Goal: Task Accomplishment & Management: Complete application form

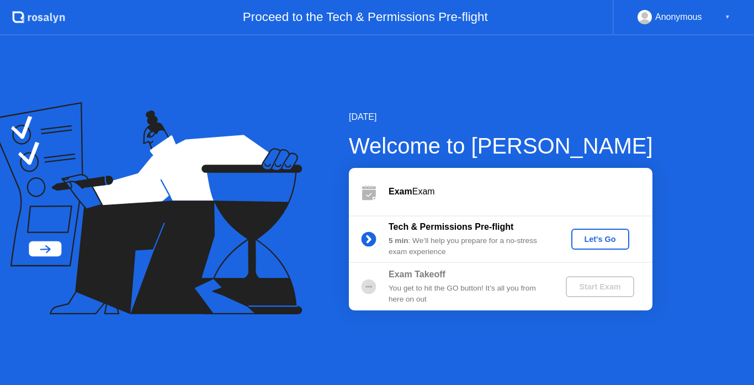
click at [595, 235] on div "Let's Go" at bounding box center [600, 239] width 49 height 9
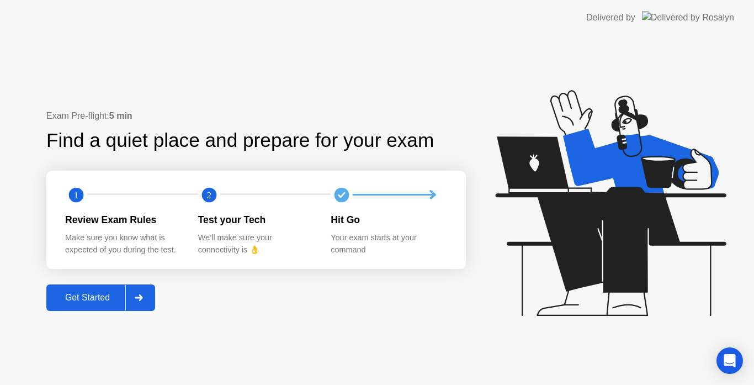
click at [149, 299] on div at bounding box center [138, 297] width 27 height 25
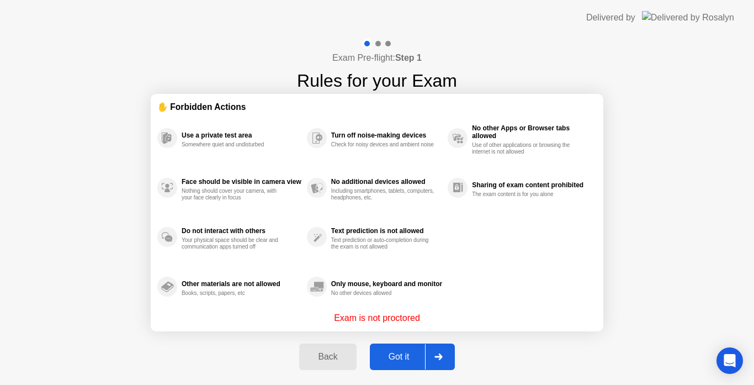
click at [418, 352] on div "Got it" at bounding box center [399, 357] width 52 height 10
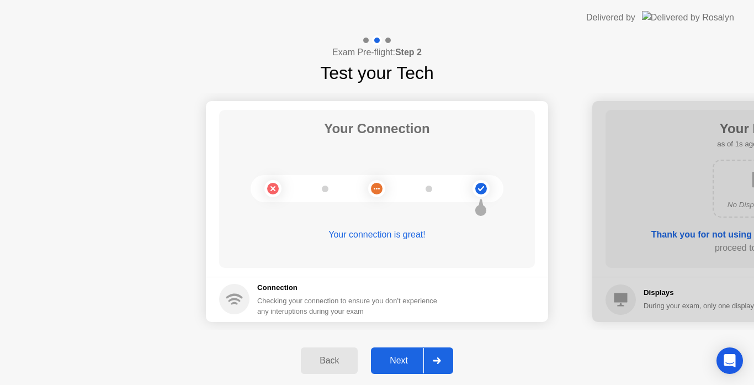
click at [440, 370] on div at bounding box center [437, 360] width 27 height 25
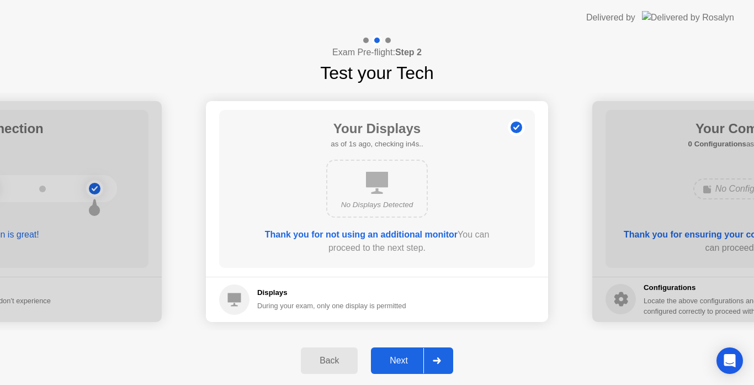
click at [402, 360] on div "Next" at bounding box center [398, 361] width 49 height 10
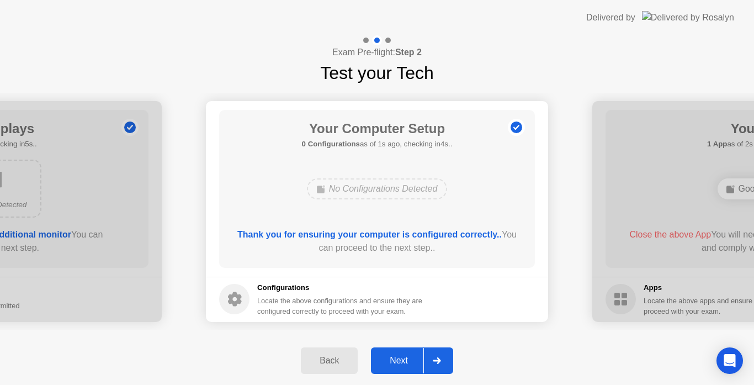
click at [402, 360] on div "Next" at bounding box center [398, 361] width 49 height 10
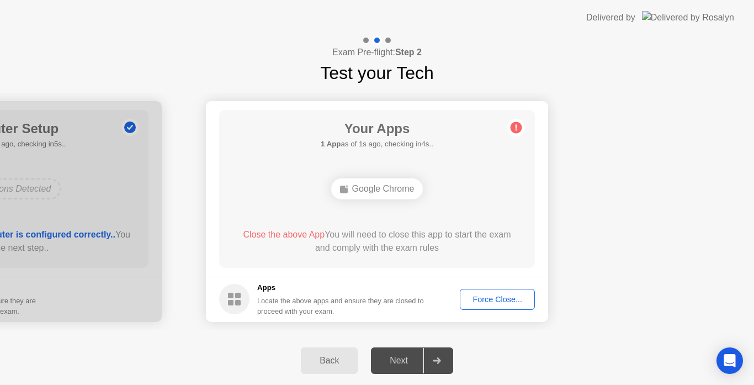
click at [493, 299] on div "Force Close..." at bounding box center [497, 299] width 67 height 9
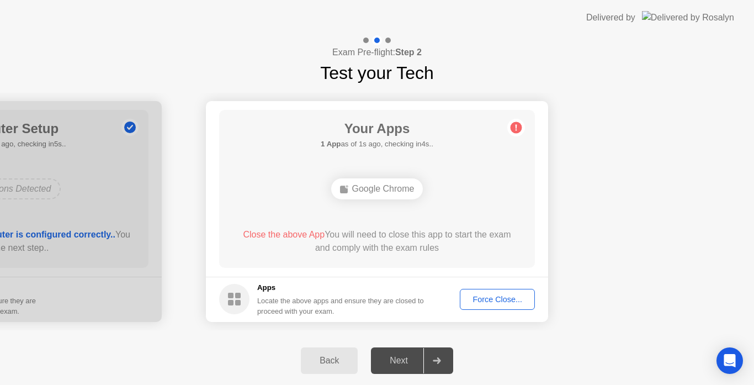
click at [484, 297] on div "Force Close..." at bounding box center [497, 299] width 67 height 9
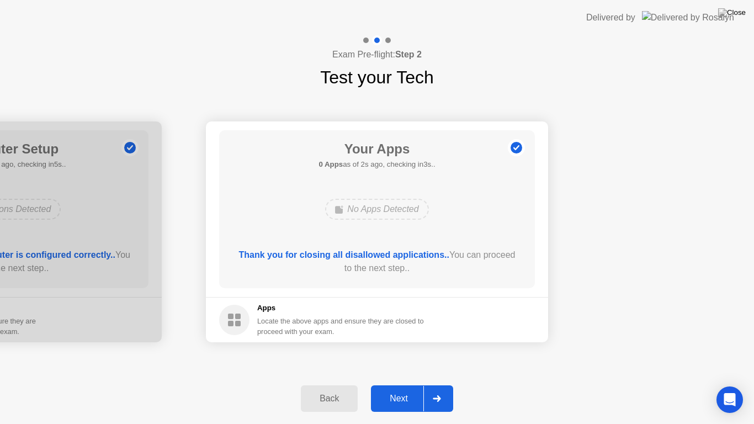
click at [436, 384] on icon at bounding box center [437, 398] width 8 height 7
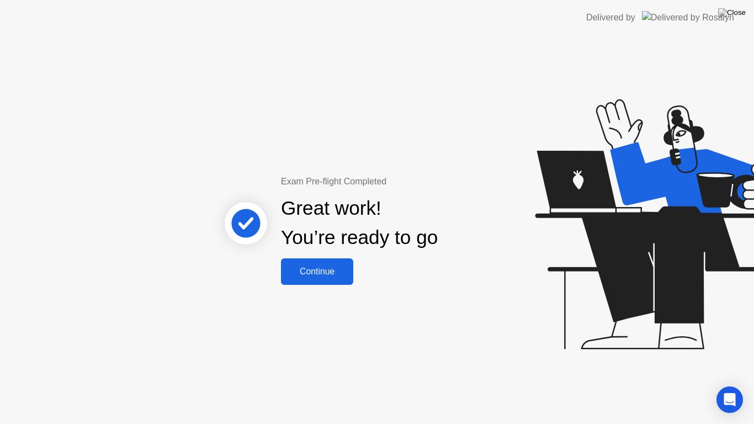
click at [337, 272] on div "Continue" at bounding box center [317, 272] width 66 height 10
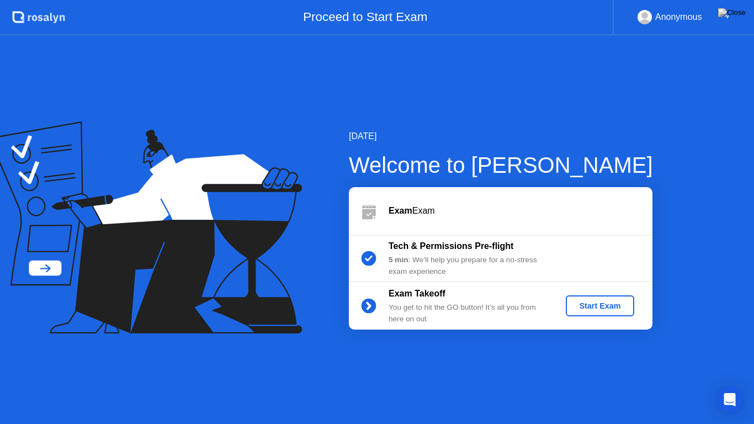
click at [585, 303] on div "Start Exam" at bounding box center [600, 306] width 59 height 9
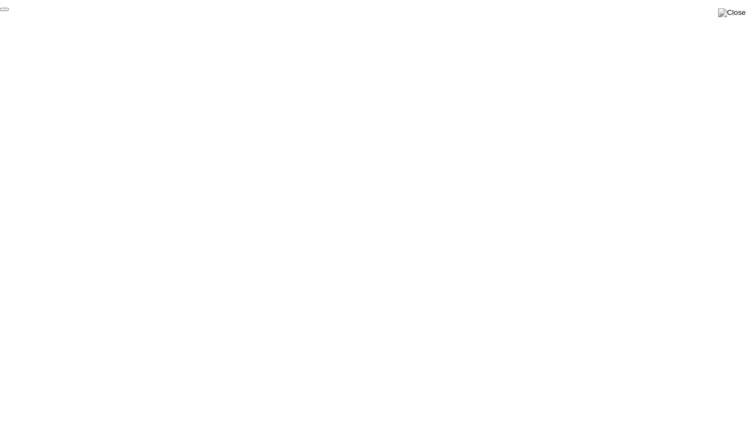
click div "End Proctoring Session"
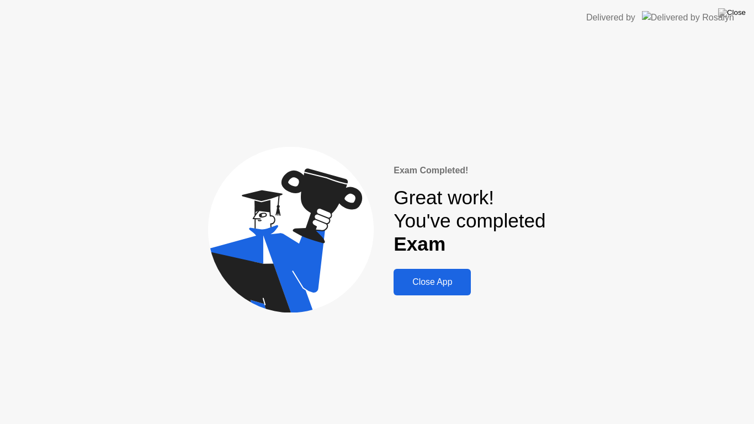
click at [441, 290] on button "Close App" at bounding box center [432, 282] width 77 height 27
